Goal: Task Accomplishment & Management: Manage account settings

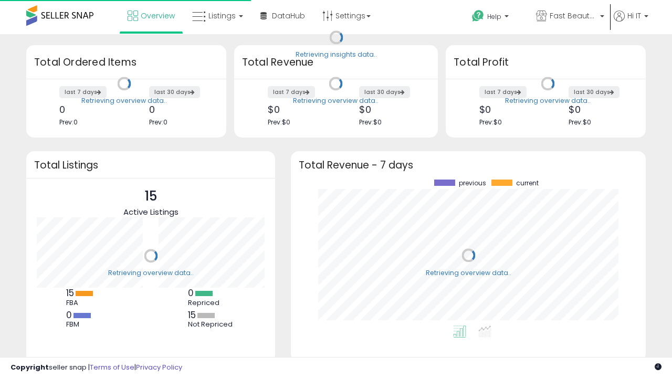
scroll to position [146, 334]
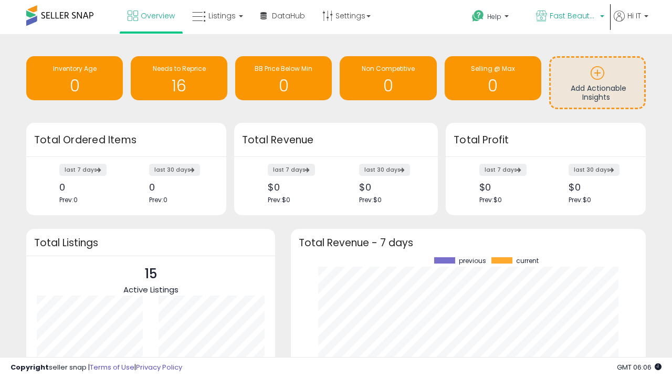
click at [569, 17] on span "Fast Beauty ([GEOGRAPHIC_DATA])" at bounding box center [573, 15] width 47 height 10
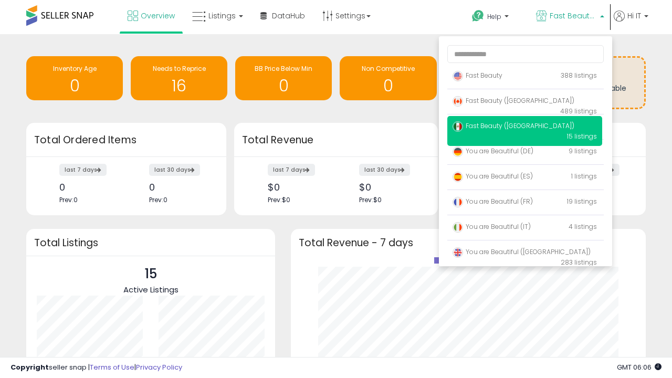
click at [524, 102] on span "Fast Beauty ([GEOGRAPHIC_DATA])" at bounding box center [514, 100] width 122 height 9
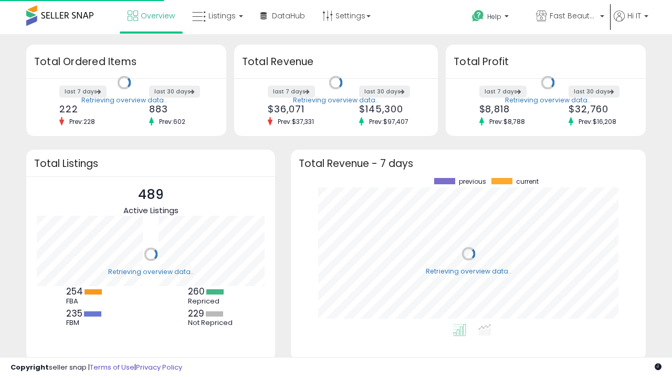
scroll to position [146, 334]
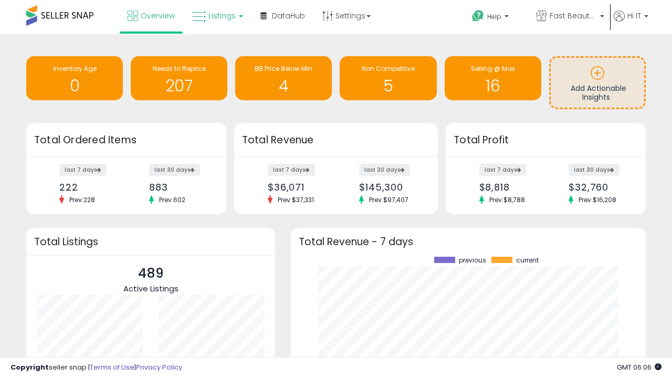
click at [216, 16] on span "Listings" at bounding box center [221, 15] width 27 height 10
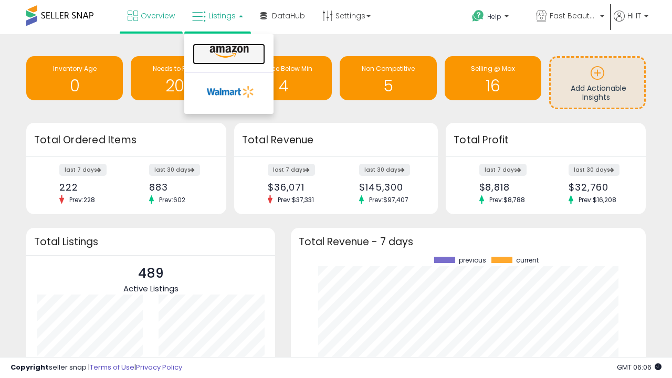
click at [228, 52] on icon at bounding box center [229, 52] width 46 height 14
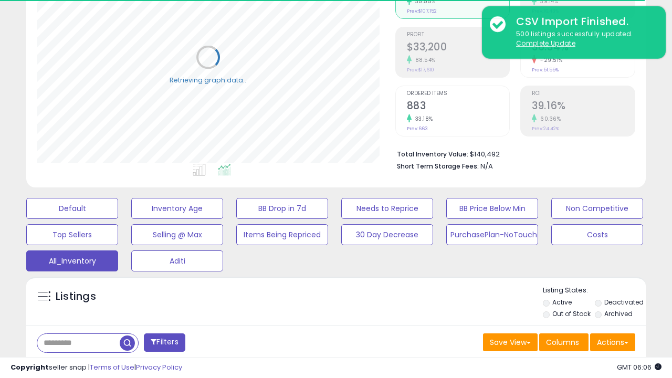
click at [75, 365] on span "Last 30 Days" at bounding box center [77, 370] width 46 height 10
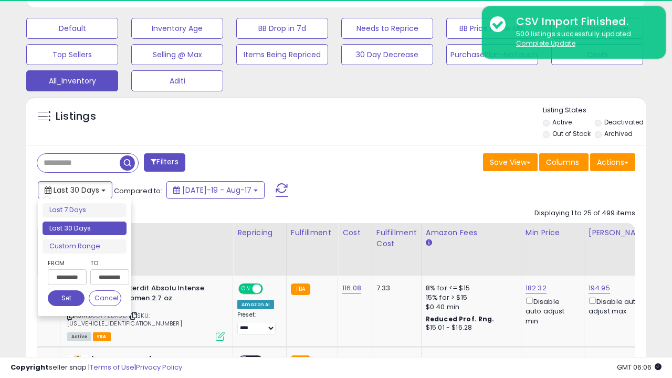
scroll to position [215, 358]
click at [85, 228] on li "Last 30 Days" at bounding box center [85, 229] width 84 height 14
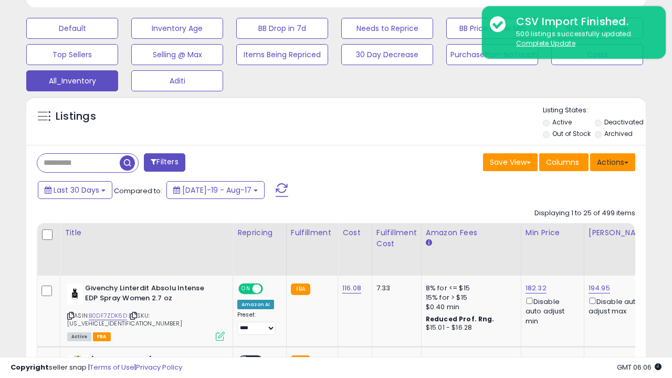
click at [613, 161] on button "Actions" at bounding box center [612, 162] width 45 height 18
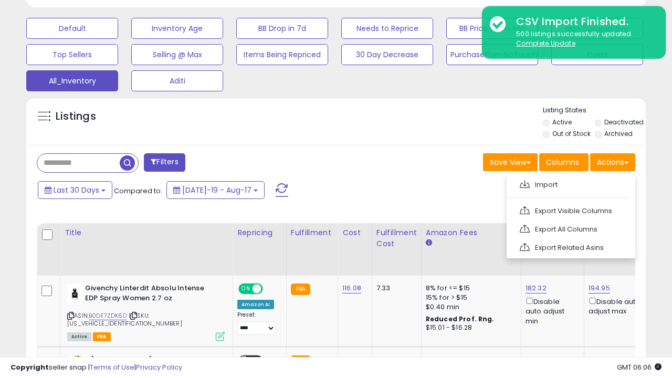
click at [570, 228] on link "Export All Columns" at bounding box center [569, 229] width 115 height 16
